Goal: Information Seeking & Learning: Learn about a topic

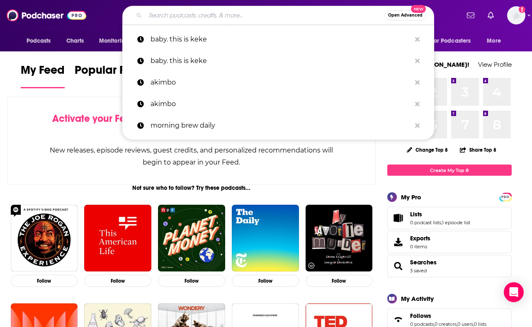
click at [225, 19] on input "Search podcasts, credits, & more..." at bounding box center [264, 15] width 239 height 13
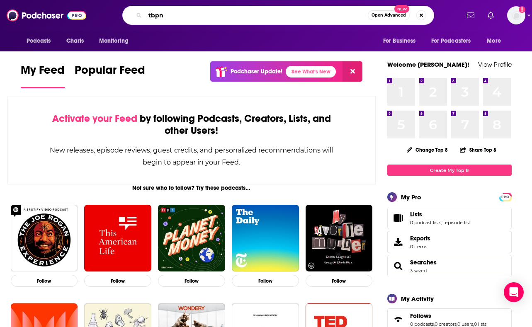
type input "tbpn"
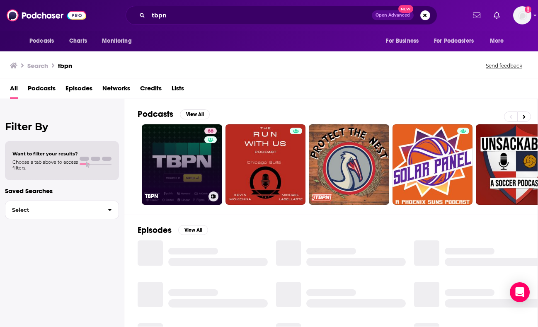
click at [160, 164] on link "66 TBPN" at bounding box center [182, 164] width 80 height 80
